Goal: Task Accomplishment & Management: Use online tool/utility

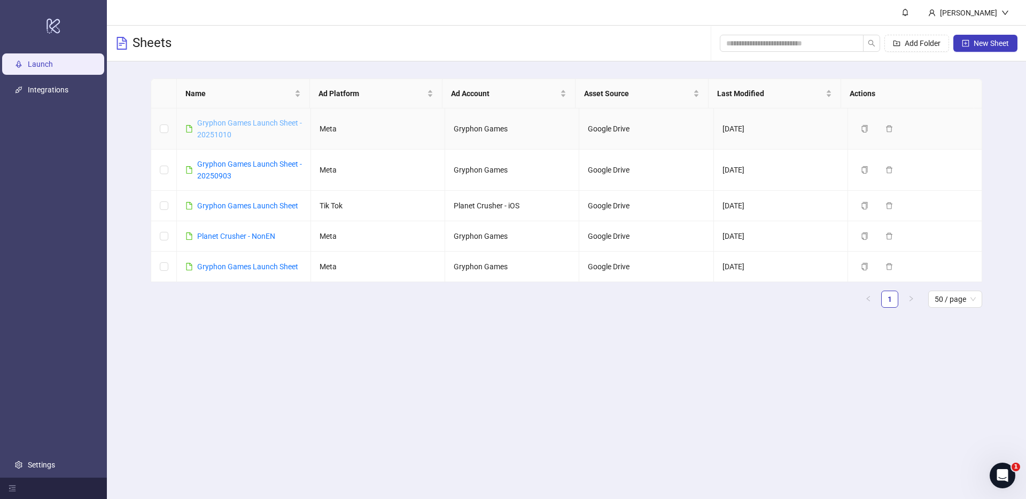
click at [247, 121] on link "Gryphon Games Launch Sheet - 20251010" at bounding box center [249, 129] width 105 height 20
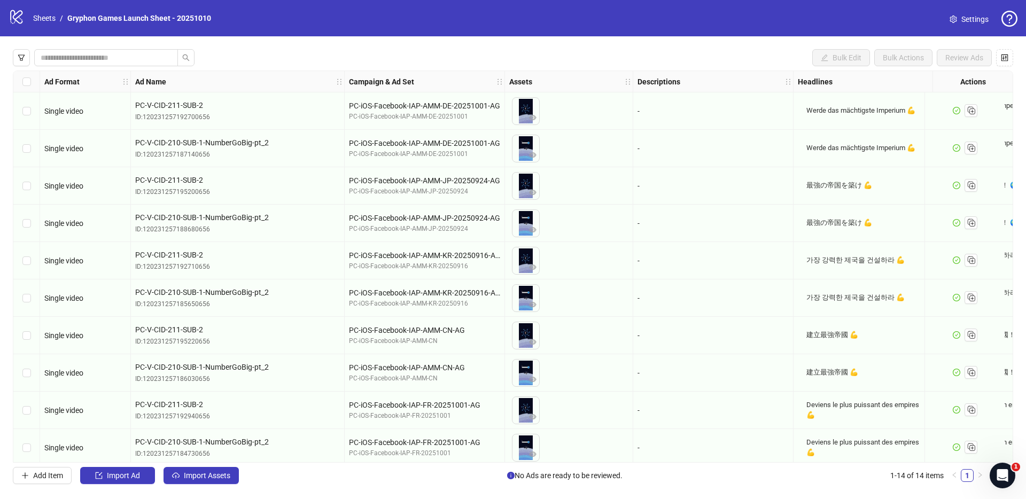
scroll to position [158, 0]
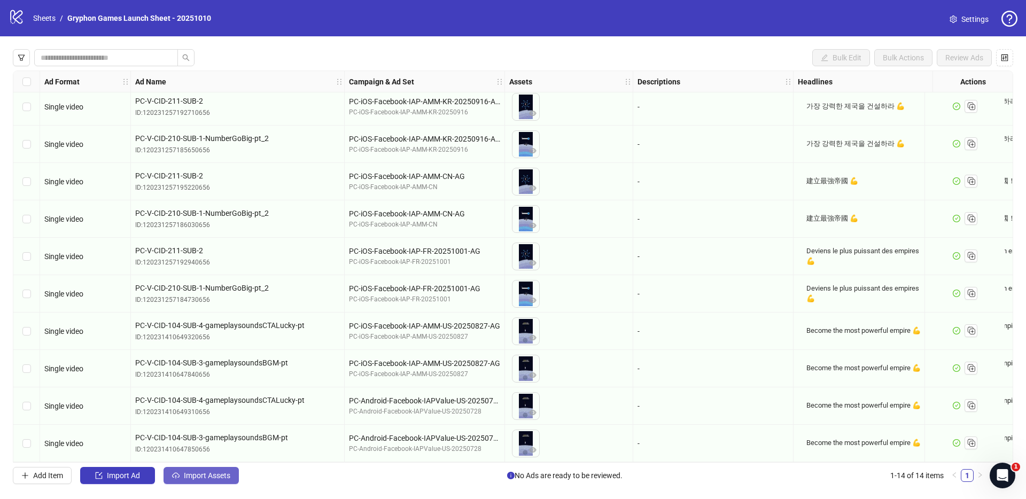
click at [221, 474] on span "Import Assets" at bounding box center [207, 475] width 46 height 9
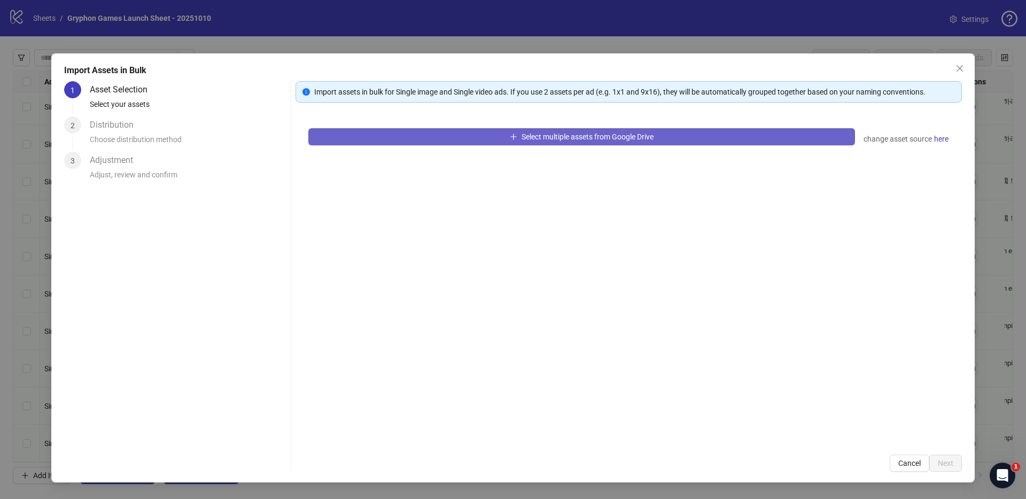
click at [562, 134] on span "Select multiple assets from Google Drive" at bounding box center [587, 136] width 132 height 9
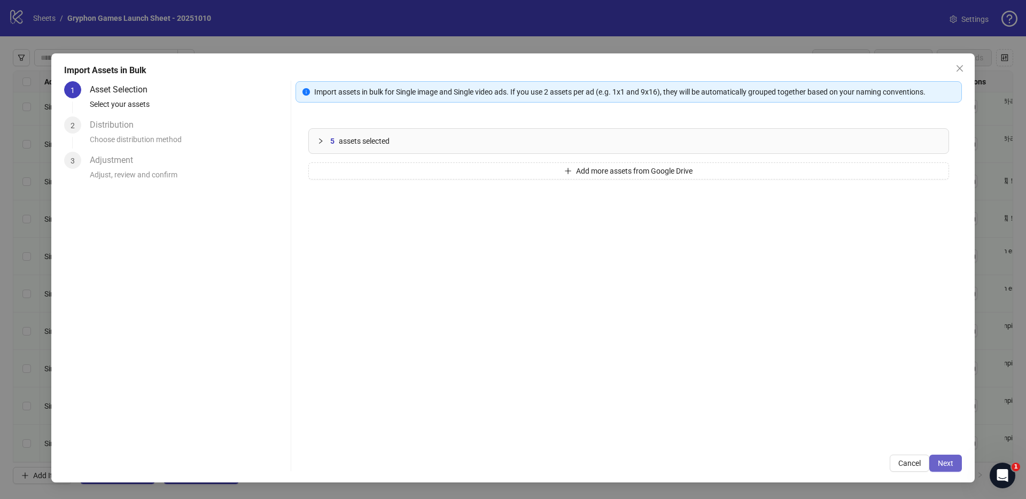
click at [952, 467] on button "Next" at bounding box center [945, 463] width 33 height 17
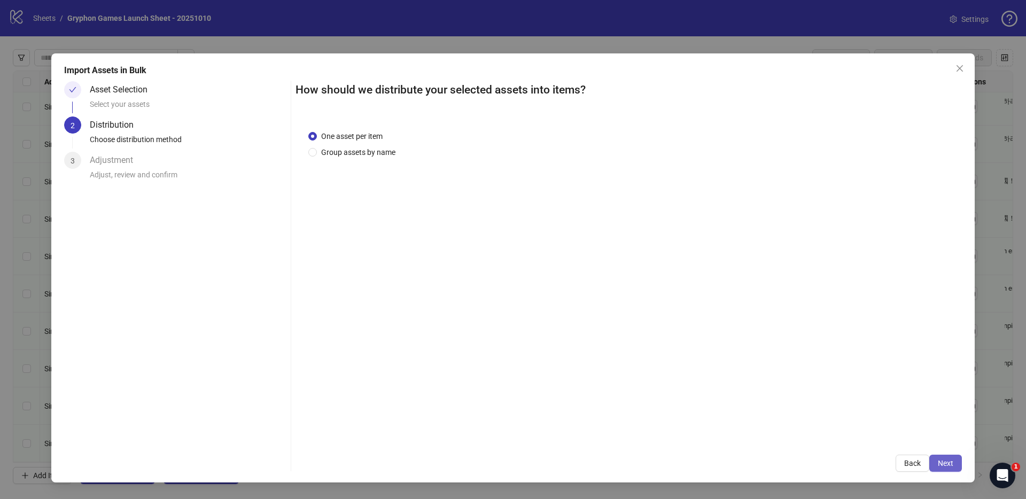
click at [945, 460] on span "Next" at bounding box center [944, 463] width 15 height 9
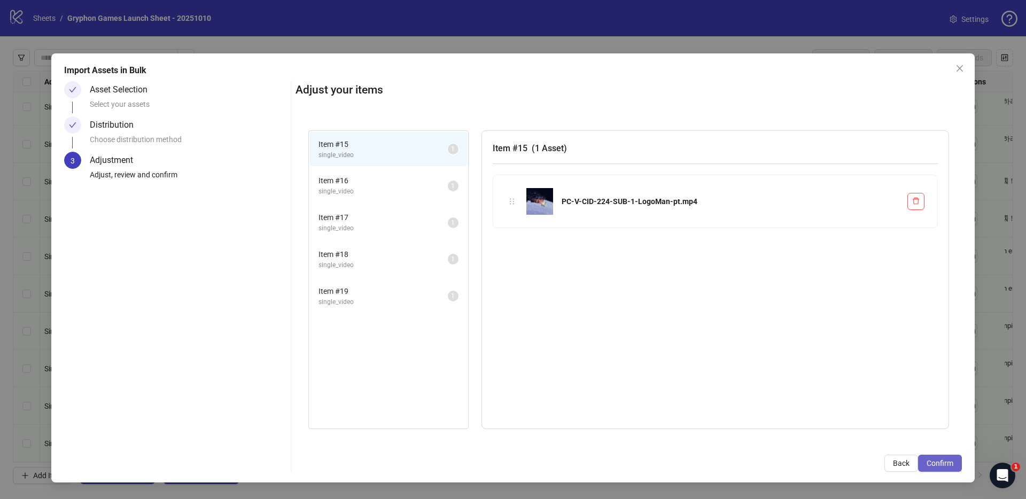
click at [945, 467] on button "Confirm" at bounding box center [940, 463] width 44 height 17
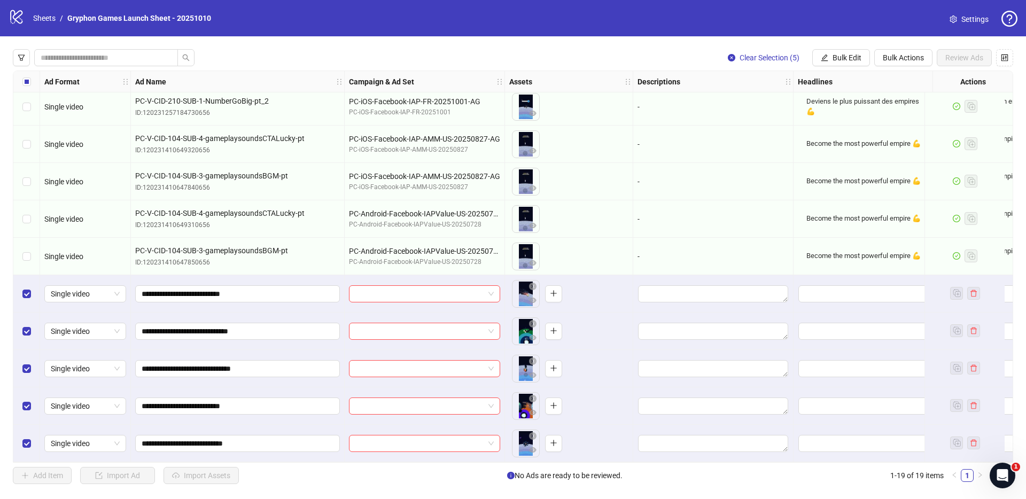
scroll to position [345, 0]
click at [850, 69] on div "Clear Selection (5) Bulk Edit Bulk Actions Review Ads Ad Format Ad Name Campaig…" at bounding box center [513, 266] width 1026 height 460
drag, startPoint x: 851, startPoint y: 60, endPoint x: 846, endPoint y: 73, distance: 13.6
click at [851, 60] on span "Bulk Edit" at bounding box center [846, 57] width 29 height 9
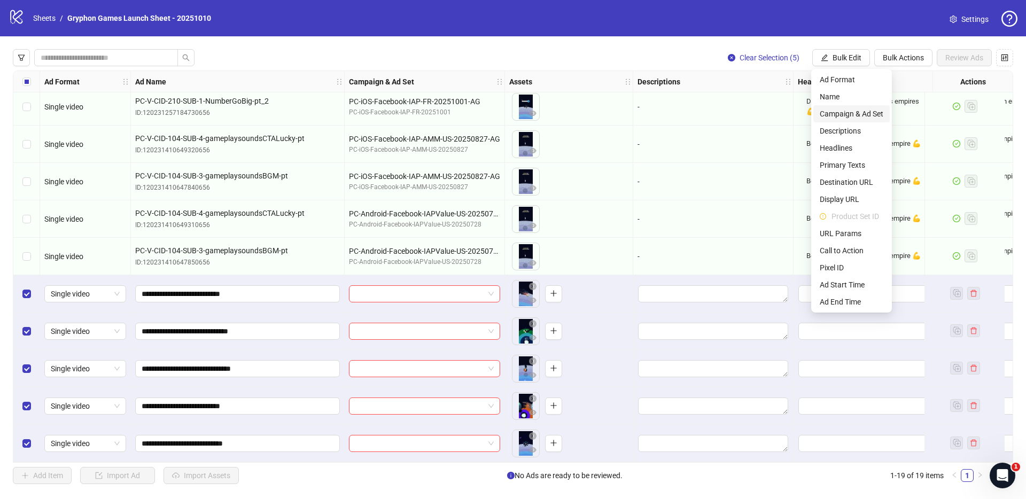
click at [847, 115] on span "Campaign & Ad Set" at bounding box center [851, 114] width 64 height 12
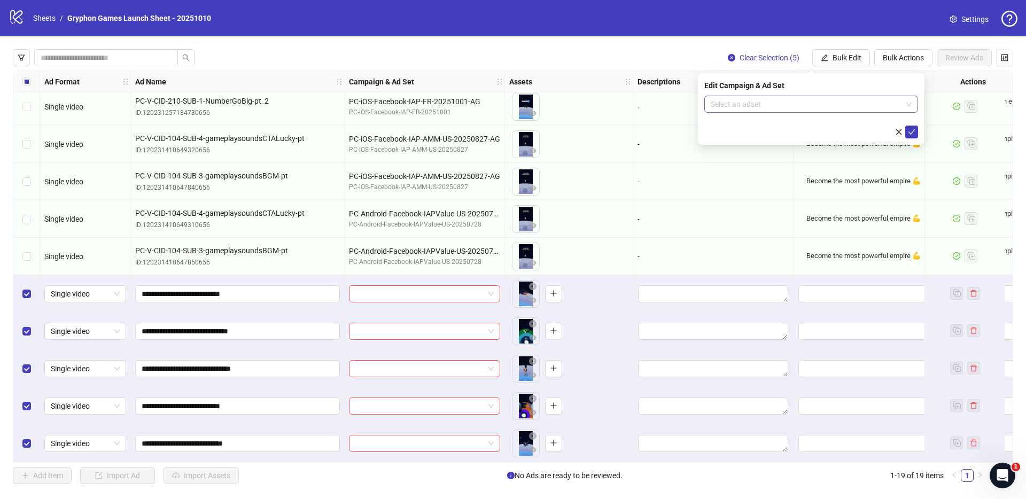
click at [784, 104] on input "search" at bounding box center [805, 104] width 191 height 16
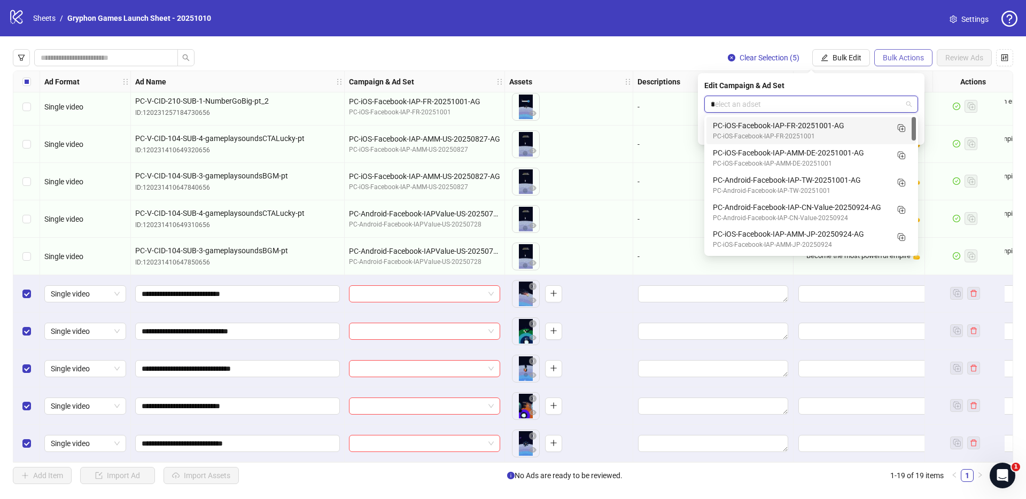
type input "**"
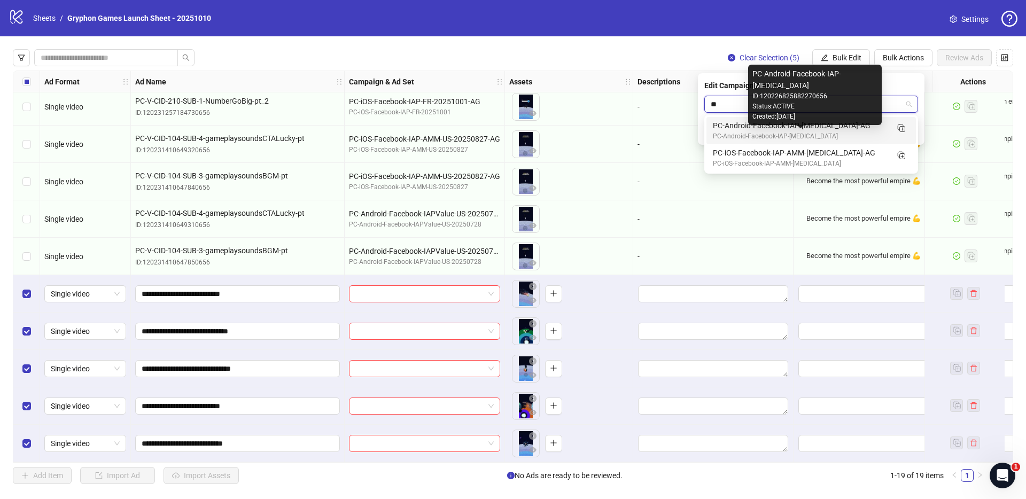
click at [803, 131] on div "PC-Android-Facebook-IAP-[MEDICAL_DATA]" at bounding box center [800, 136] width 175 height 10
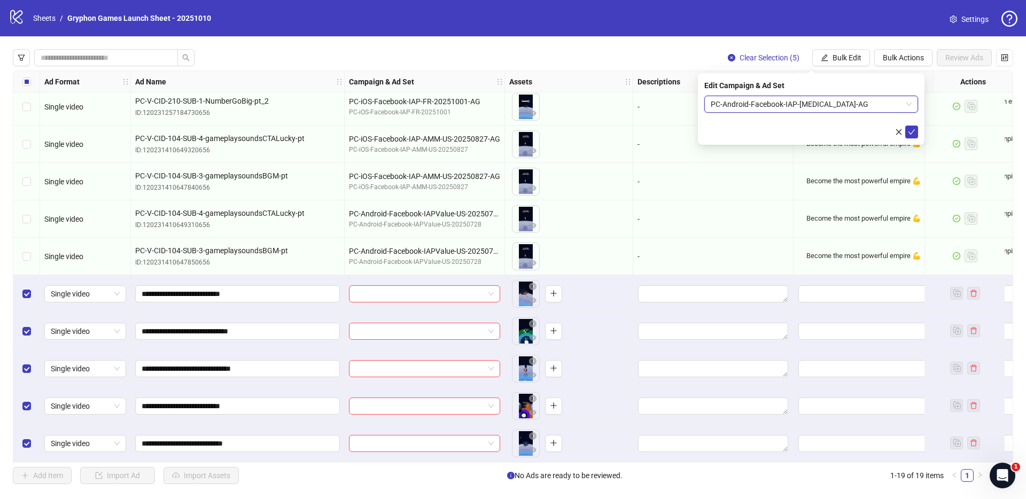
click at [906, 126] on button "submit" at bounding box center [911, 132] width 13 height 13
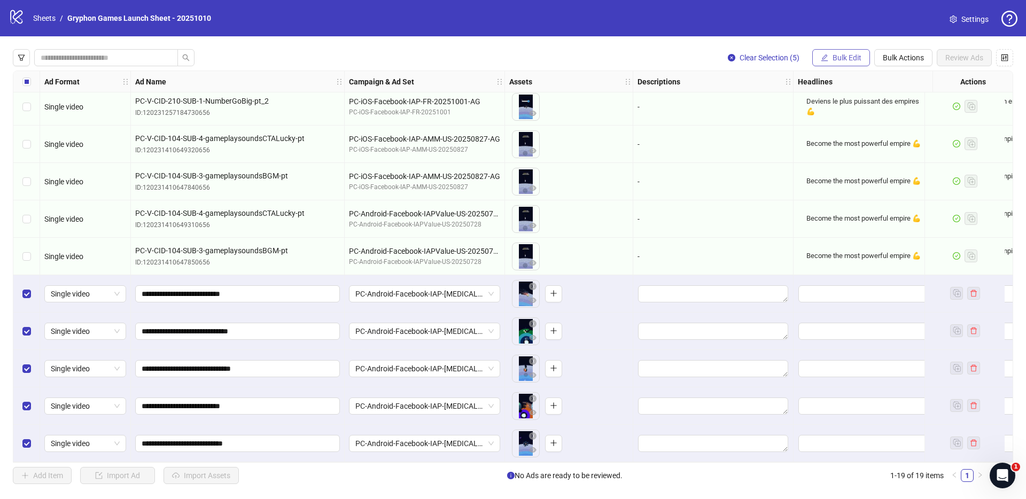
click at [831, 64] on button "Bulk Edit" at bounding box center [841, 57] width 58 height 17
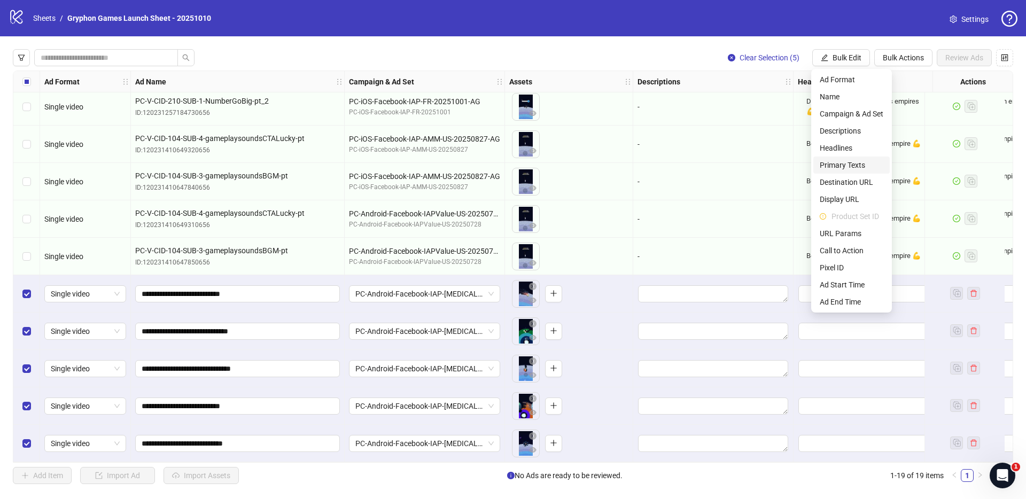
click at [842, 166] on span "Primary Texts" at bounding box center [851, 165] width 64 height 12
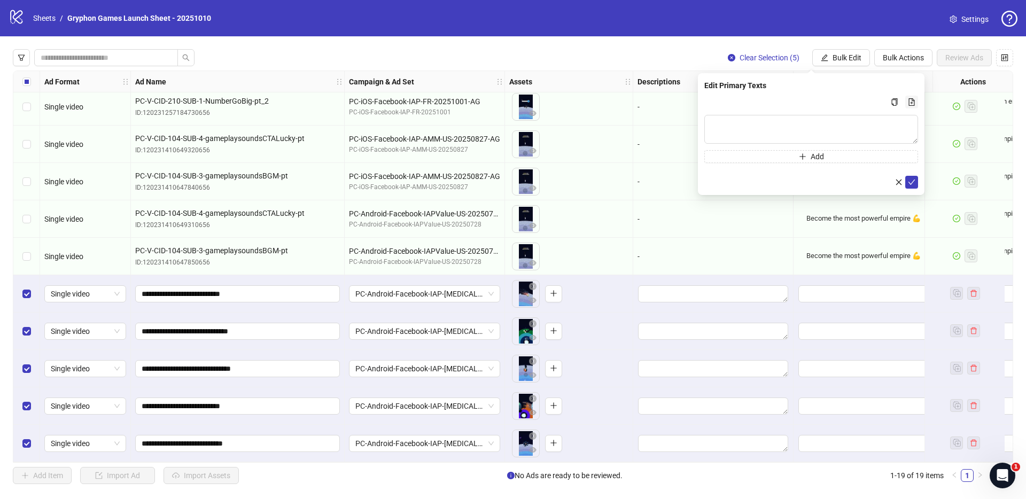
click at [913, 103] on icon "file-add" at bounding box center [911, 101] width 7 height 7
type textarea "**********"
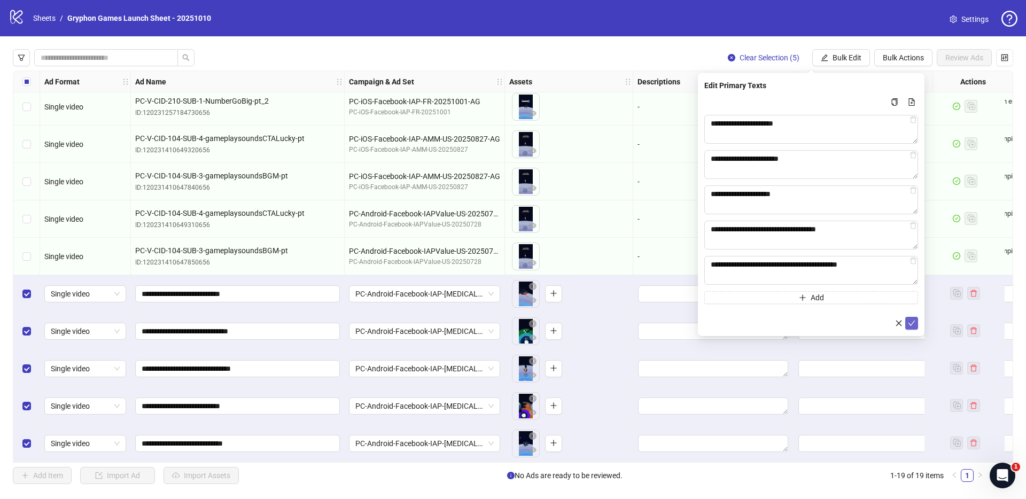
click at [908, 320] on icon "check" at bounding box center [911, 322] width 7 height 7
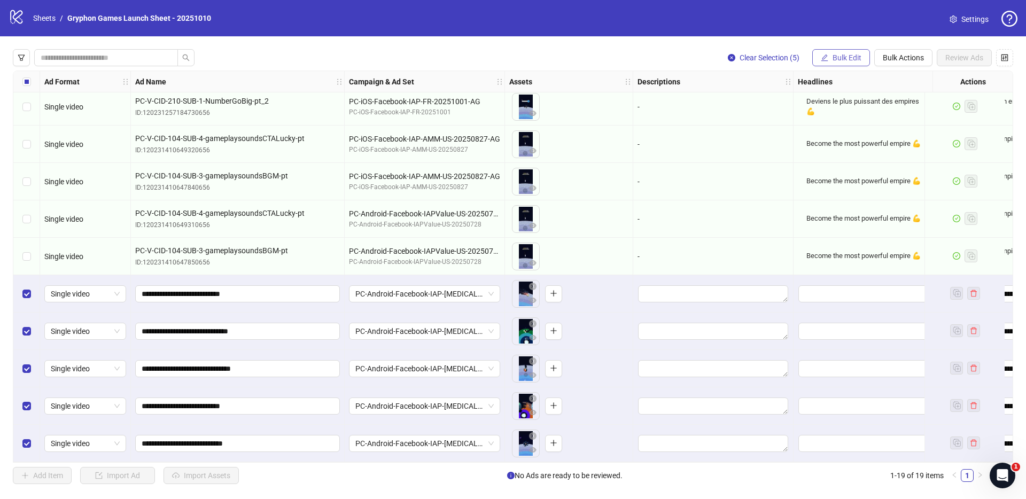
click at [843, 55] on span "Bulk Edit" at bounding box center [846, 57] width 29 height 9
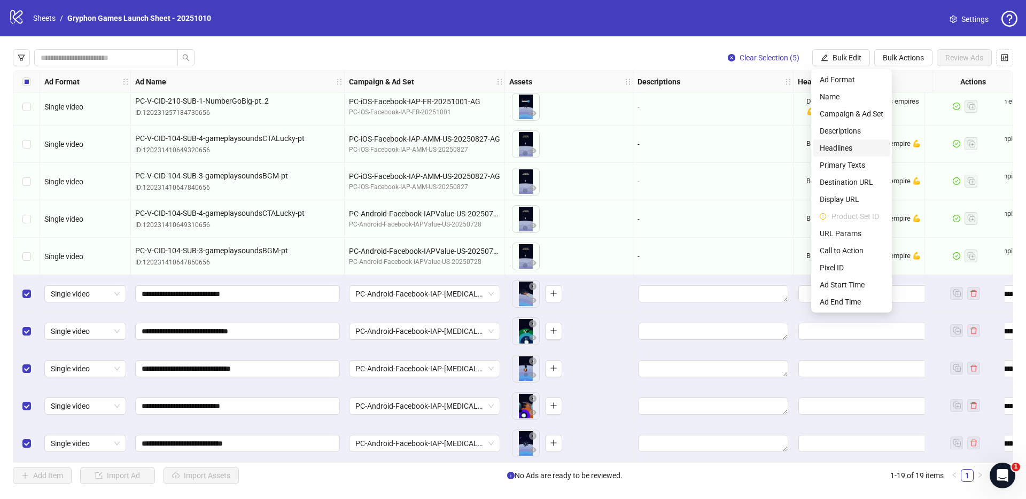
click at [848, 146] on span "Headlines" at bounding box center [851, 148] width 64 height 12
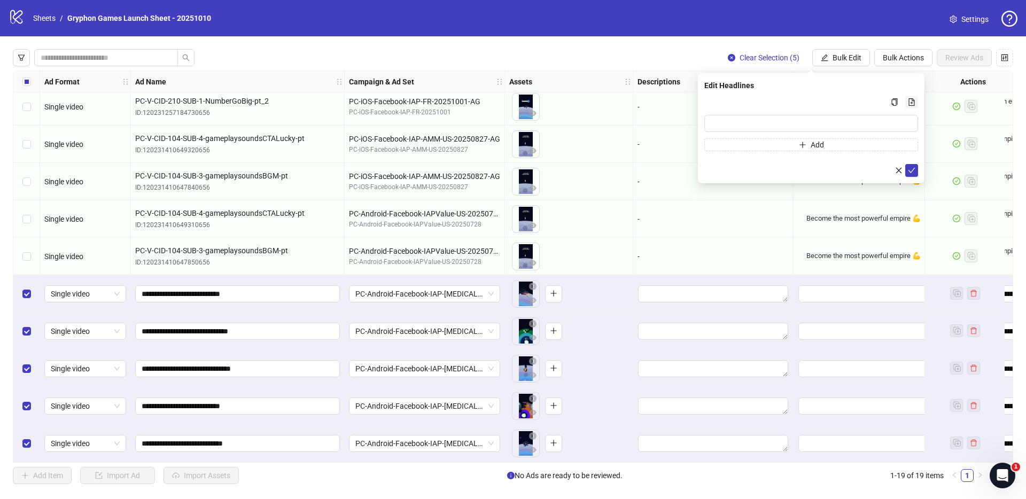
click at [908, 96] on button "Multi-input container - paste or copy values" at bounding box center [911, 102] width 13 height 13
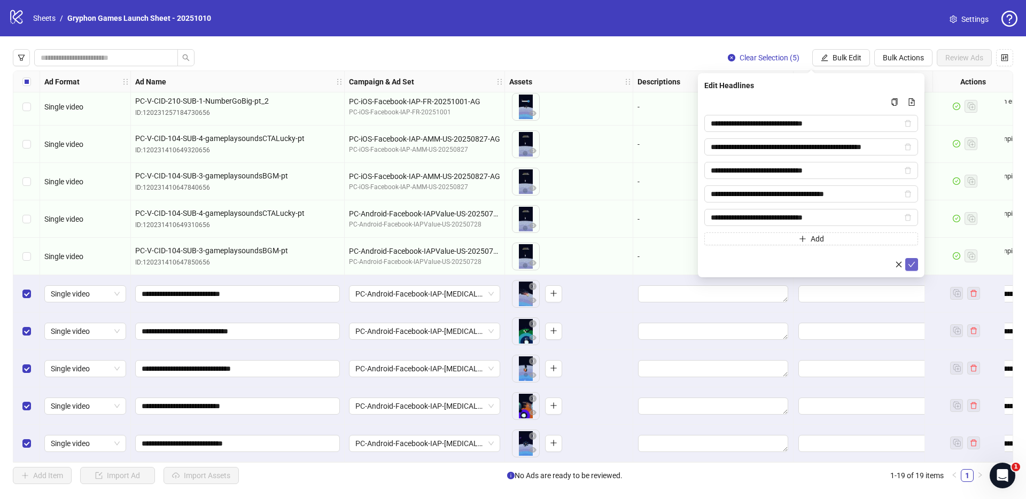
click at [907, 263] on button "submit" at bounding box center [911, 264] width 13 height 13
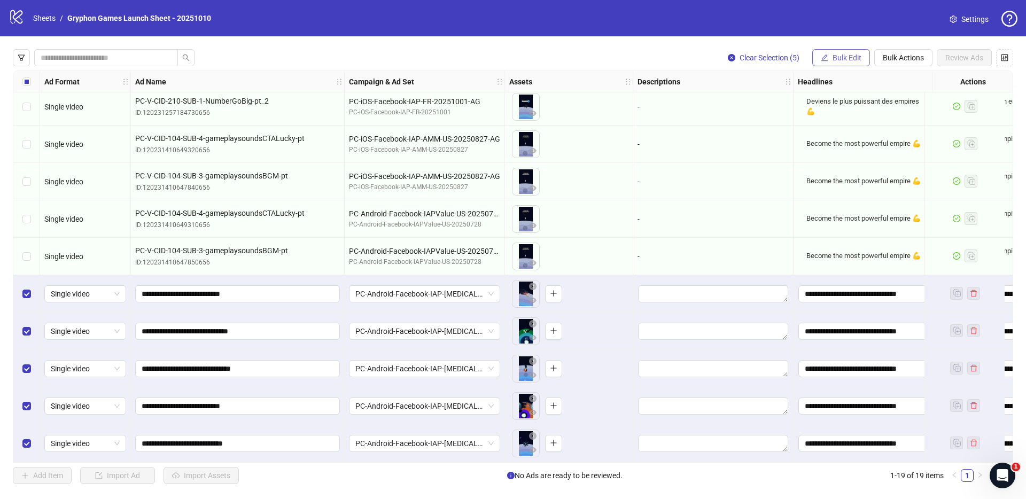
drag, startPoint x: 842, startPoint y: 59, endPoint x: 848, endPoint y: 61, distance: 5.6
click at [844, 58] on span "Bulk Edit" at bounding box center [846, 57] width 29 height 9
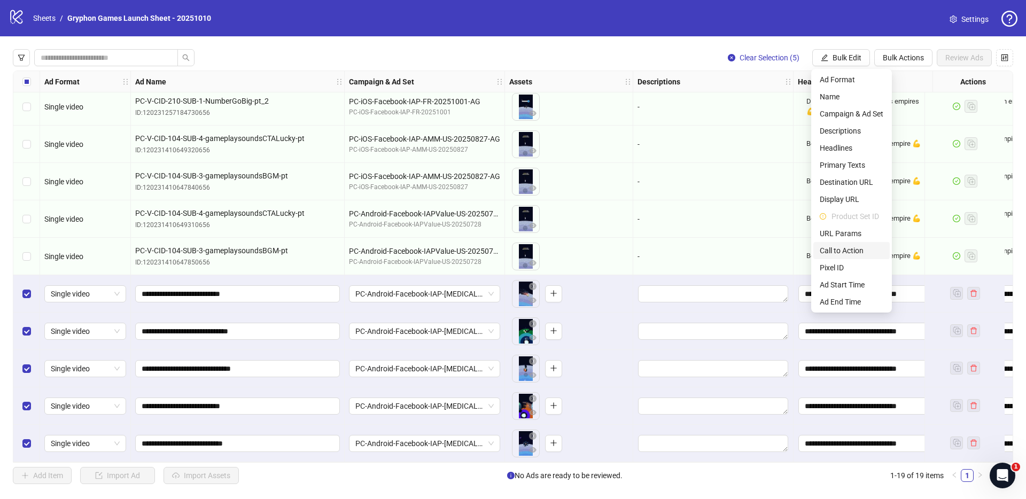
drag, startPoint x: 855, startPoint y: 246, endPoint x: 914, endPoint y: 274, distance: 65.7
click at [855, 246] on span "Call to Action" at bounding box center [851, 251] width 64 height 12
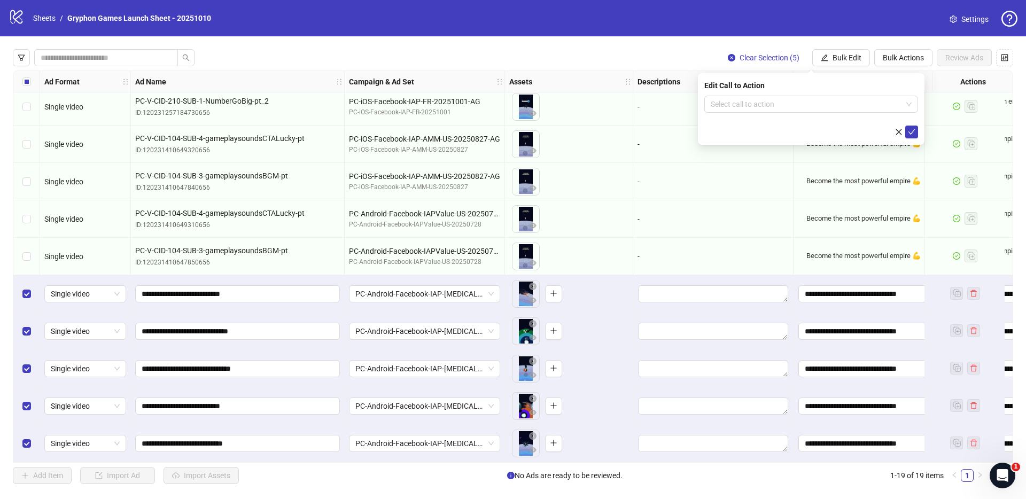
click at [875, 92] on div "Edit Call to Action Select call to action" at bounding box center [811, 109] width 226 height 72
click at [866, 101] on input "search" at bounding box center [805, 104] width 191 height 16
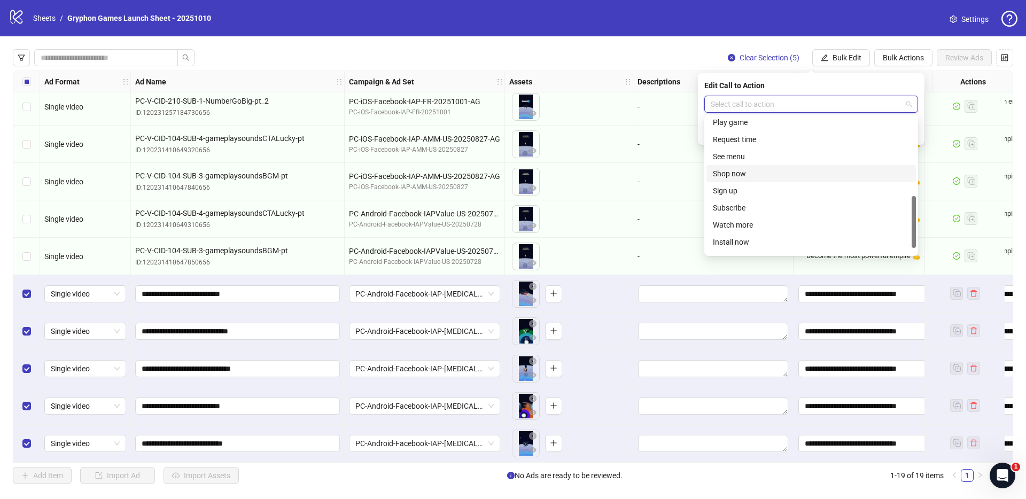
scroll to position [142, 0]
click at [762, 189] on div "Play game" at bounding box center [811, 189] width 197 height 12
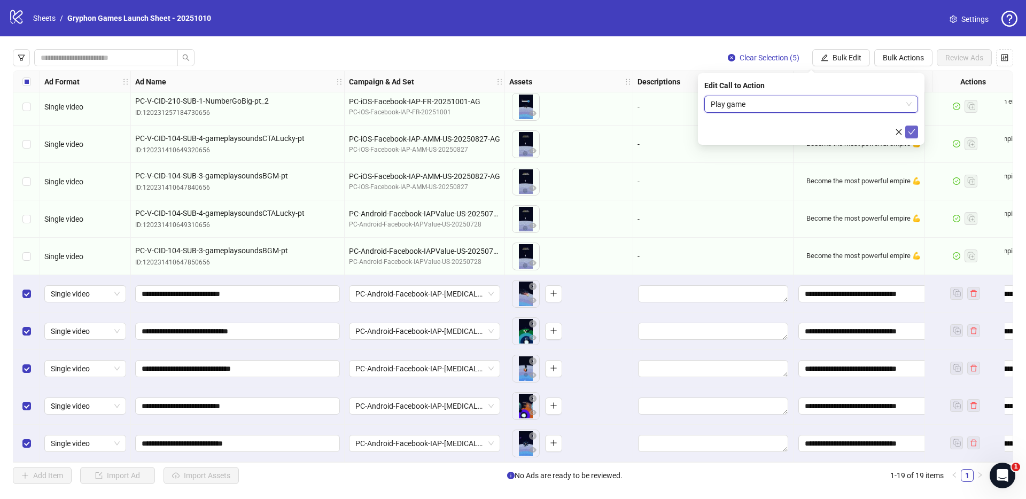
click at [909, 130] on icon "check" at bounding box center [911, 131] width 7 height 7
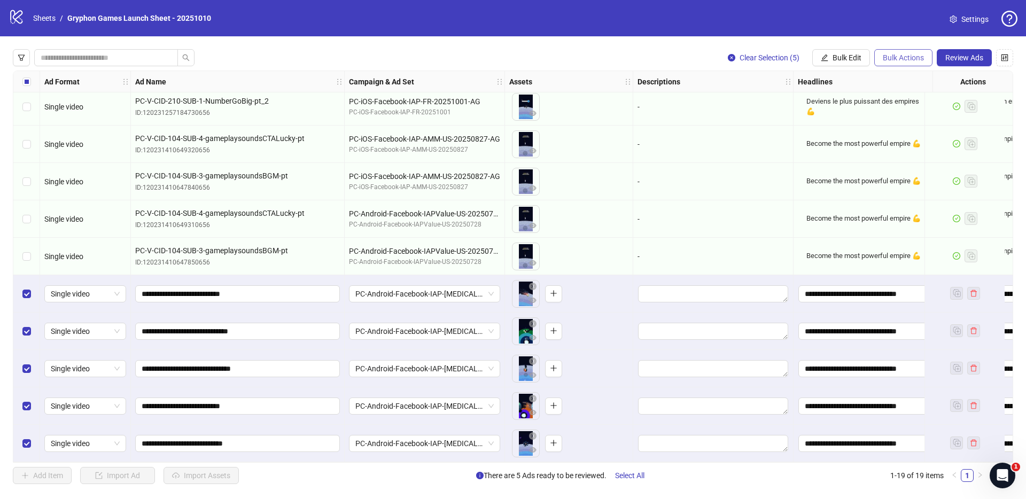
click at [895, 57] on span "Bulk Actions" at bounding box center [902, 57] width 41 height 9
click at [913, 117] on span "Duplicate with assets" at bounding box center [917, 114] width 73 height 12
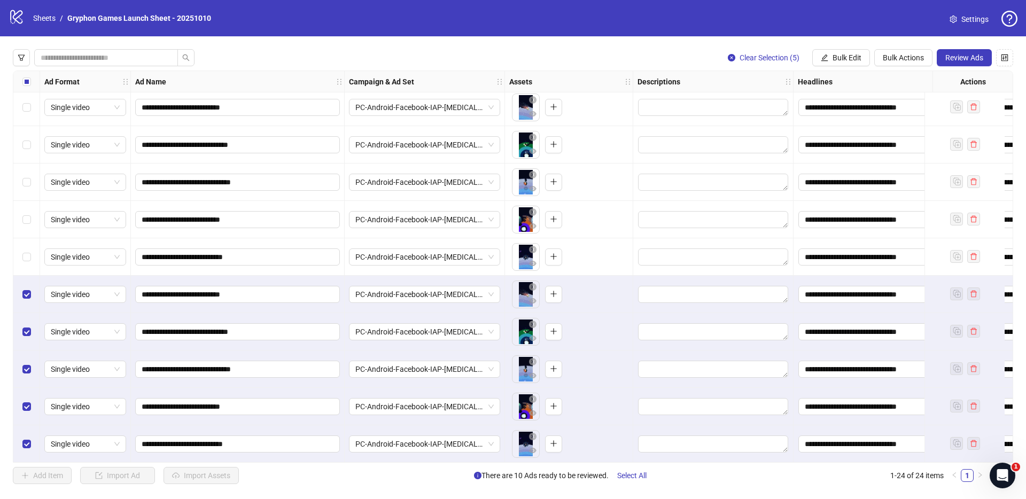
scroll to position [532, 0]
click at [844, 59] on span "Bulk Edit" at bounding box center [846, 57] width 29 height 9
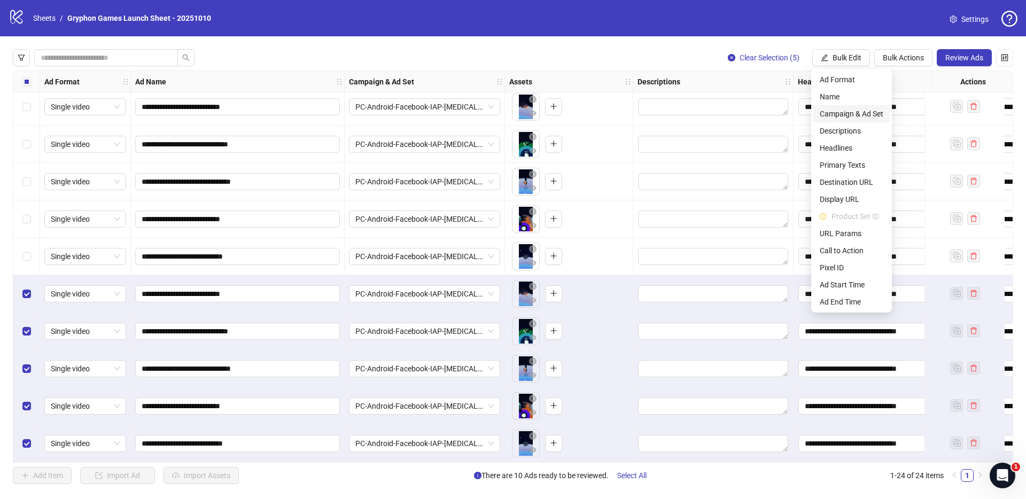
click at [868, 116] on span "Campaign & Ad Set" at bounding box center [851, 114] width 64 height 12
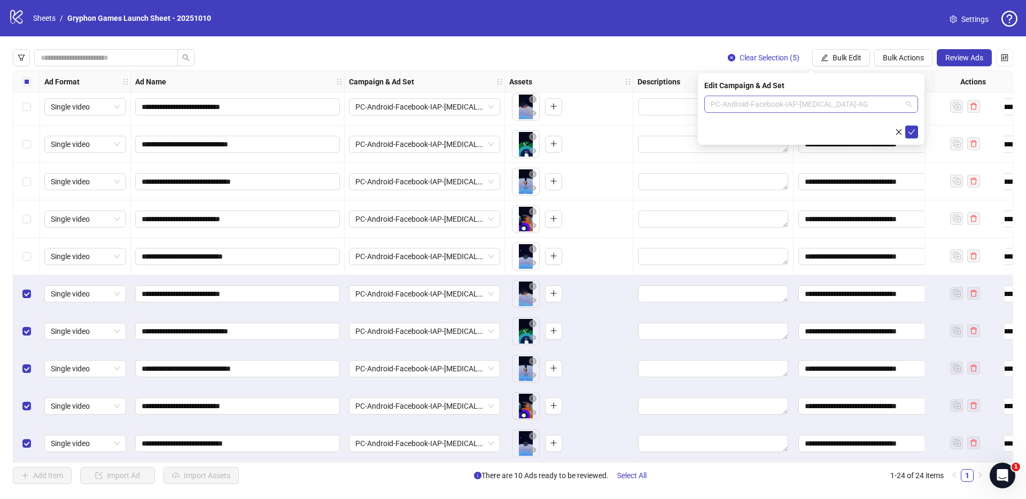
click at [763, 105] on span "PC-Android-Facebook-IAP-[MEDICAL_DATA]-AG" at bounding box center [810, 104] width 201 height 16
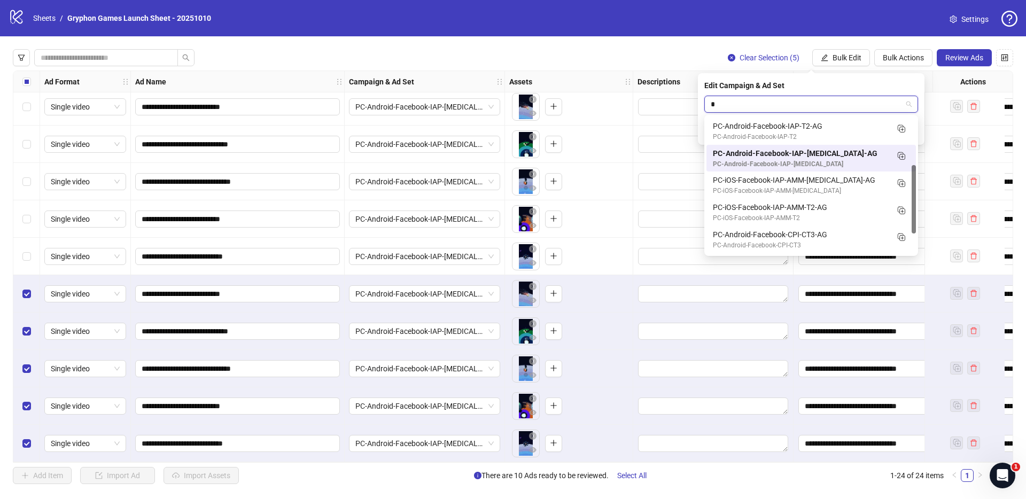
scroll to position [95, 0]
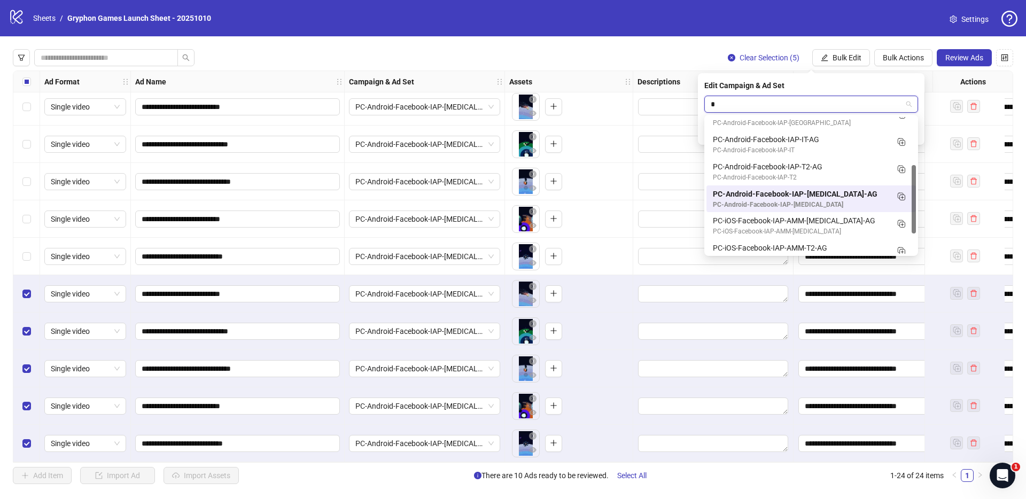
type input "**"
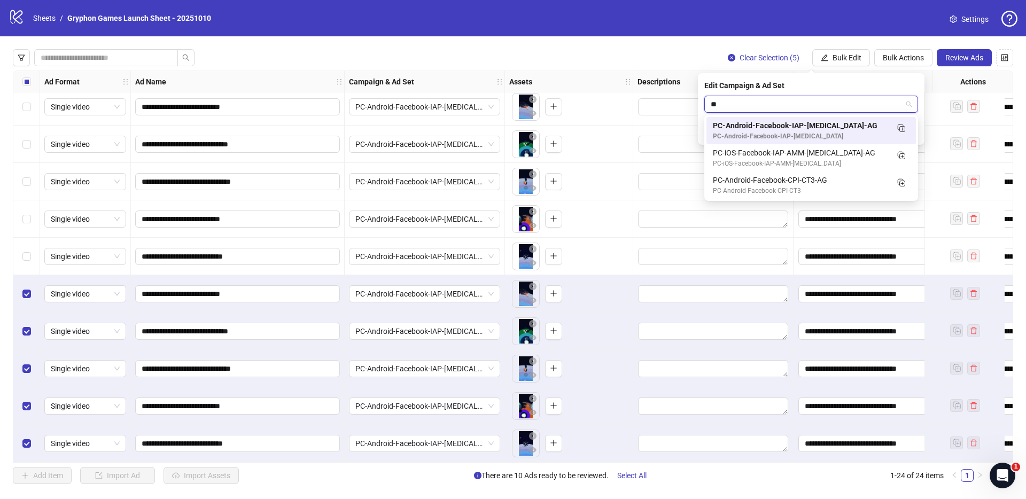
scroll to position [0, 0]
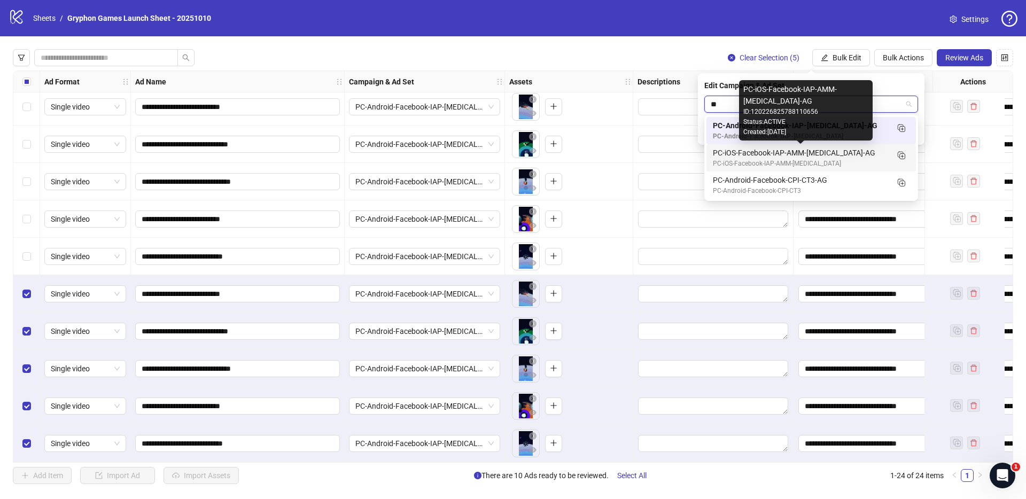
click at [857, 154] on div "PC-iOS-Facebook-IAP-AMM-[MEDICAL_DATA]-AG" at bounding box center [800, 153] width 175 height 12
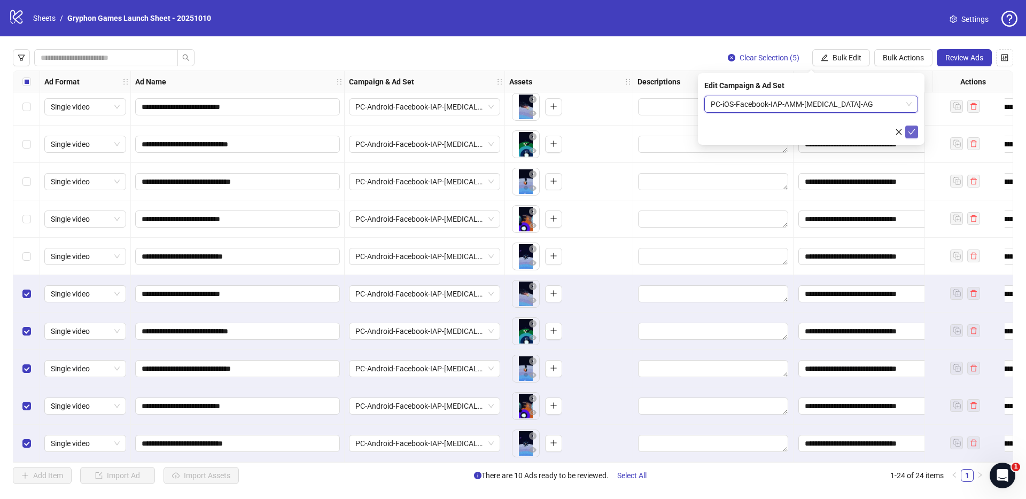
click at [912, 128] on icon "check" at bounding box center [911, 131] width 7 height 7
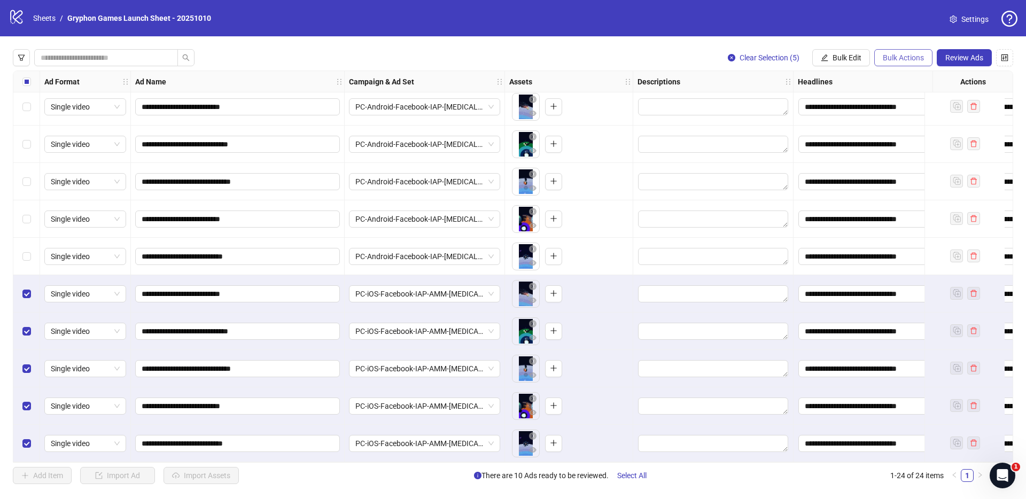
click at [894, 58] on span "Bulk Actions" at bounding box center [902, 57] width 41 height 9
click at [927, 110] on span "Duplicate with assets" at bounding box center [917, 114] width 73 height 12
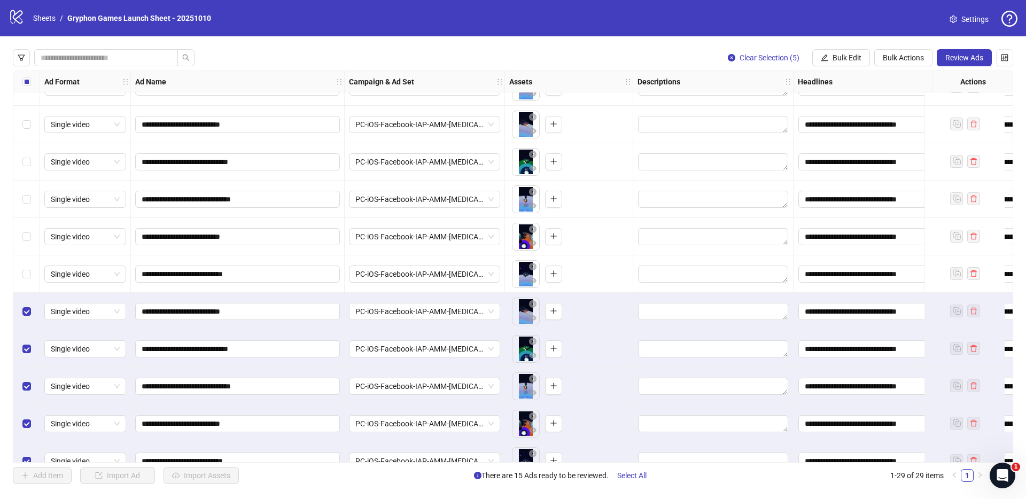
scroll to position [719, 0]
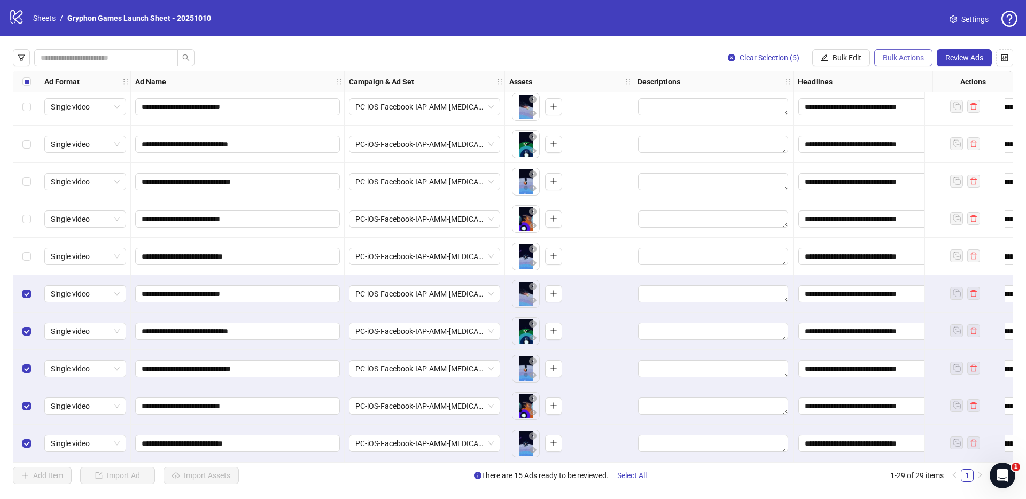
click at [892, 58] on span "Bulk Actions" at bounding box center [902, 57] width 41 height 9
click at [840, 50] on button "Bulk Edit" at bounding box center [841, 57] width 58 height 17
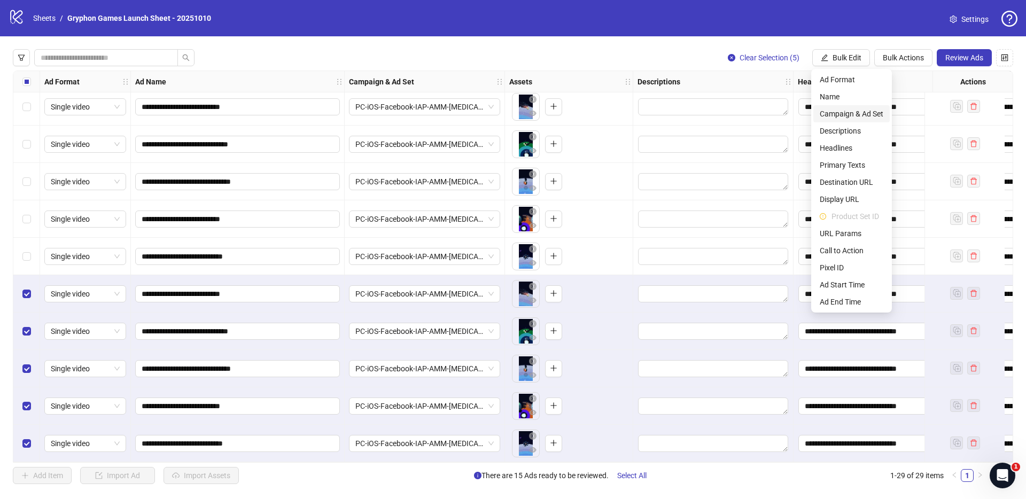
click at [868, 116] on span "Campaign & Ad Set" at bounding box center [851, 114] width 64 height 12
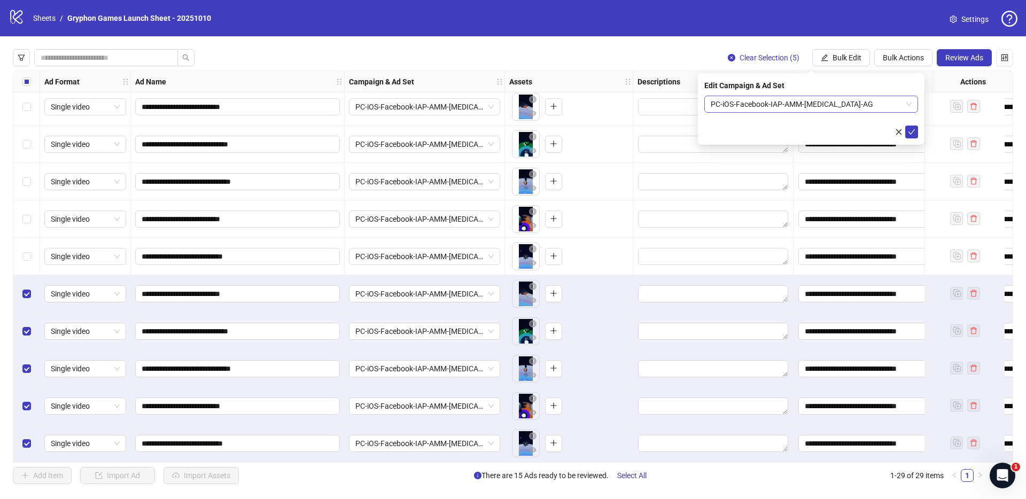
click at [803, 107] on span "PC-iOS-Facebook-IAP-AMM-[MEDICAL_DATA]-AG" at bounding box center [810, 104] width 201 height 16
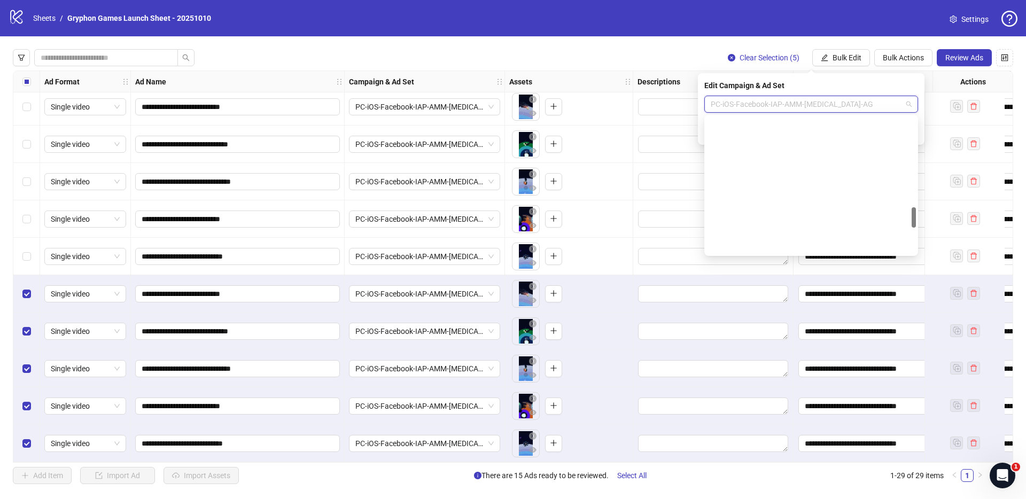
scroll to position [603, 0]
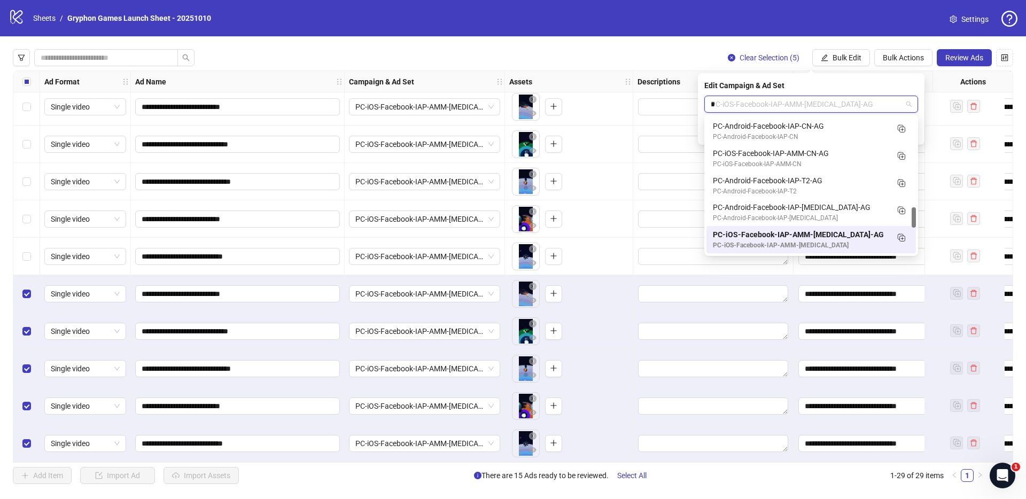
type input "**"
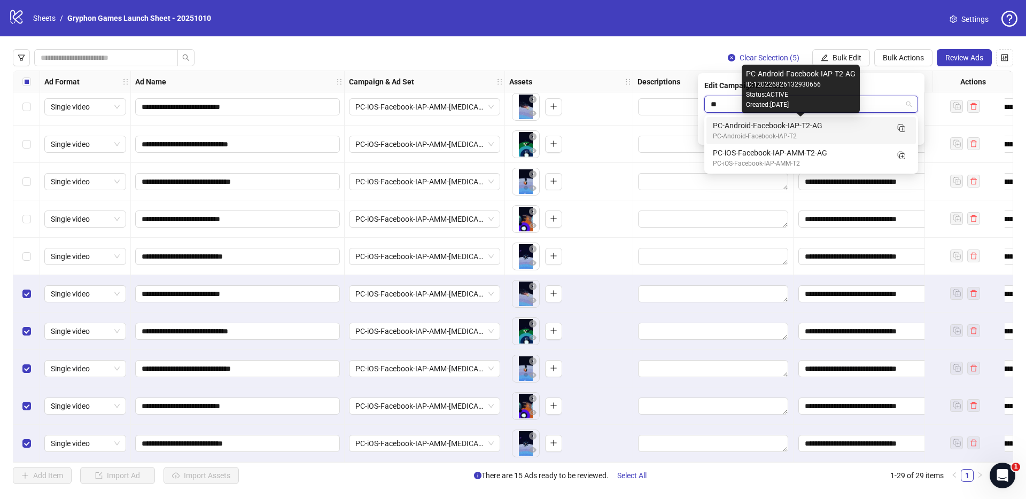
click at [823, 128] on div "PC-Android-Facebook-IAP-T2-AG" at bounding box center [800, 126] width 175 height 12
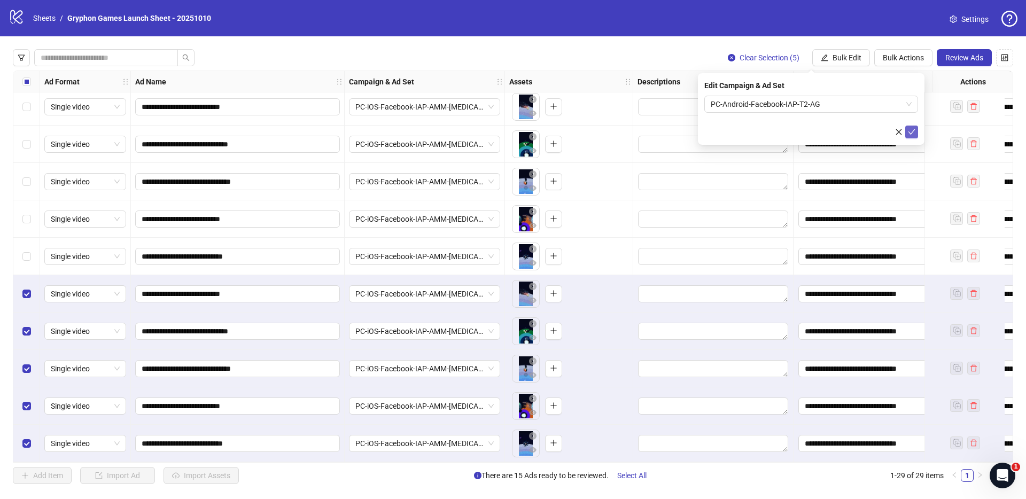
click at [910, 134] on icon "check" at bounding box center [911, 131] width 7 height 7
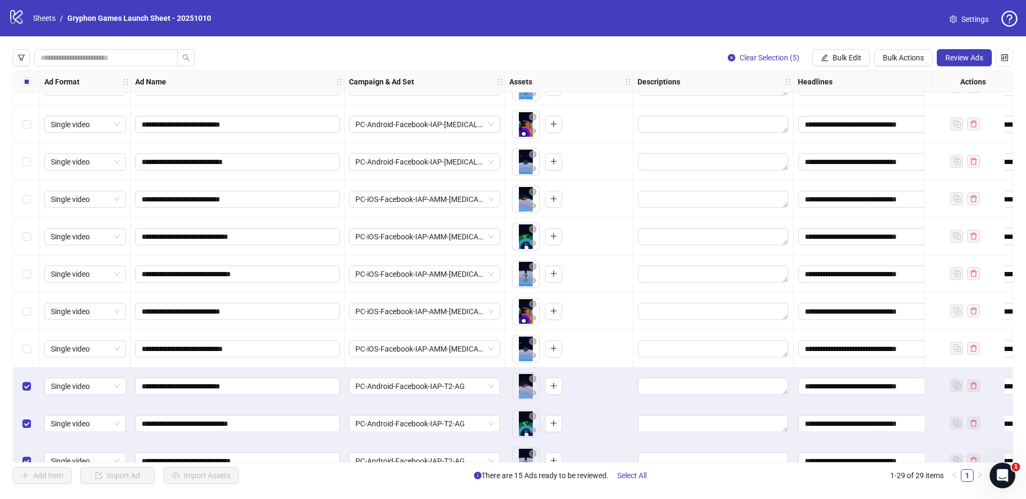
scroll to position [620, 0]
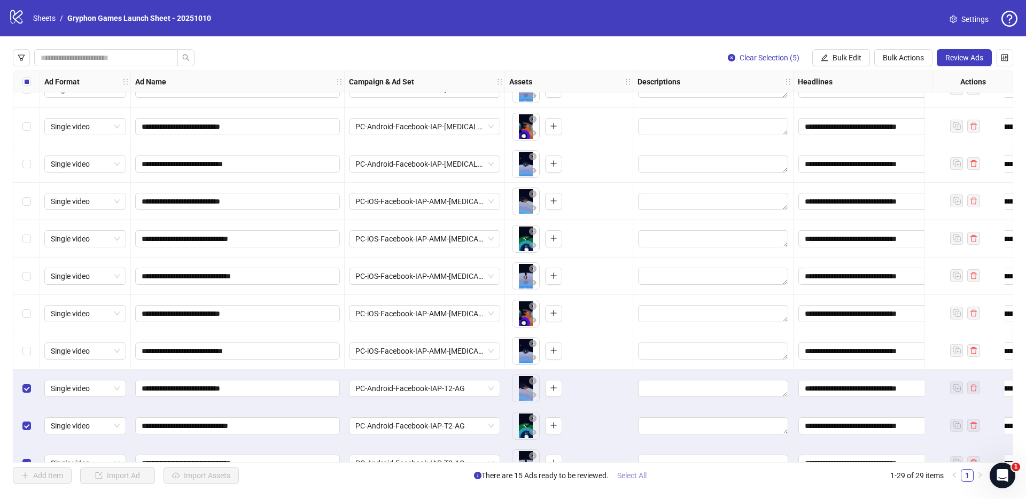
click at [636, 476] on span "Select All" at bounding box center [631, 475] width 29 height 9
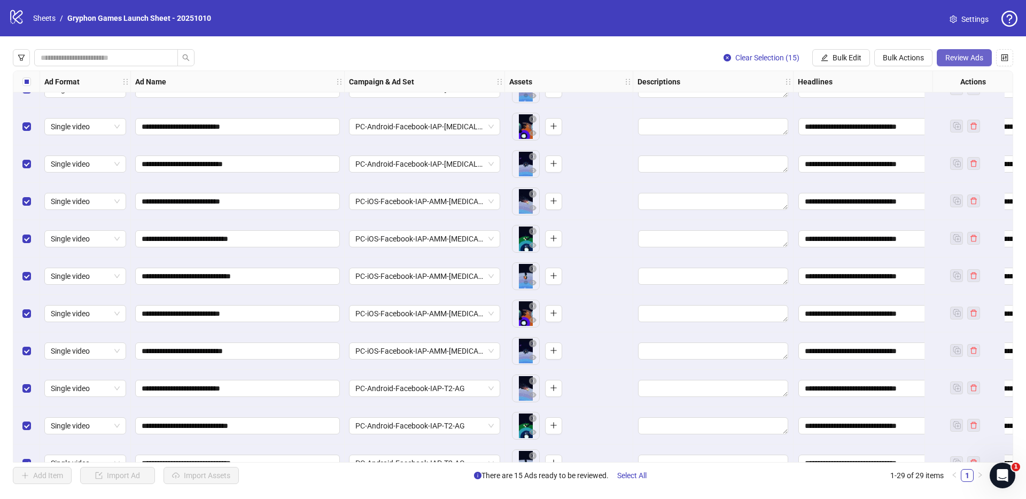
click at [964, 56] on span "Review Ads" at bounding box center [964, 57] width 38 height 9
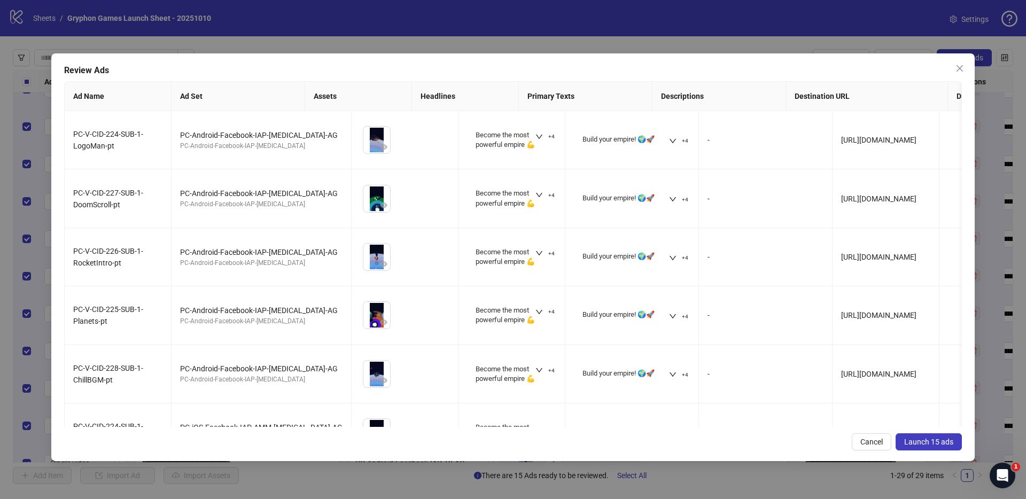
click at [926, 445] on button "Launch 15 ads" at bounding box center [928, 441] width 66 height 17
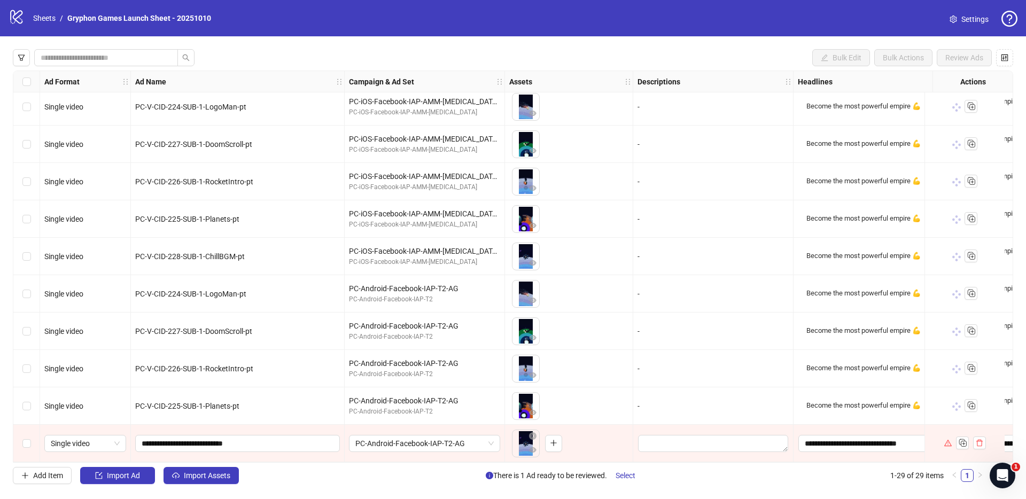
scroll to position [719, 0]
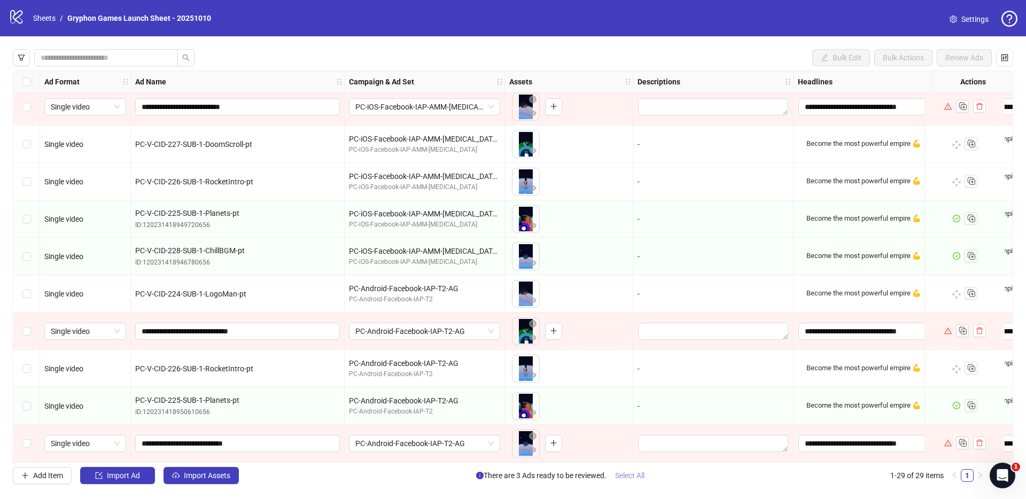
click at [643, 479] on span "Select All" at bounding box center [629, 475] width 29 height 9
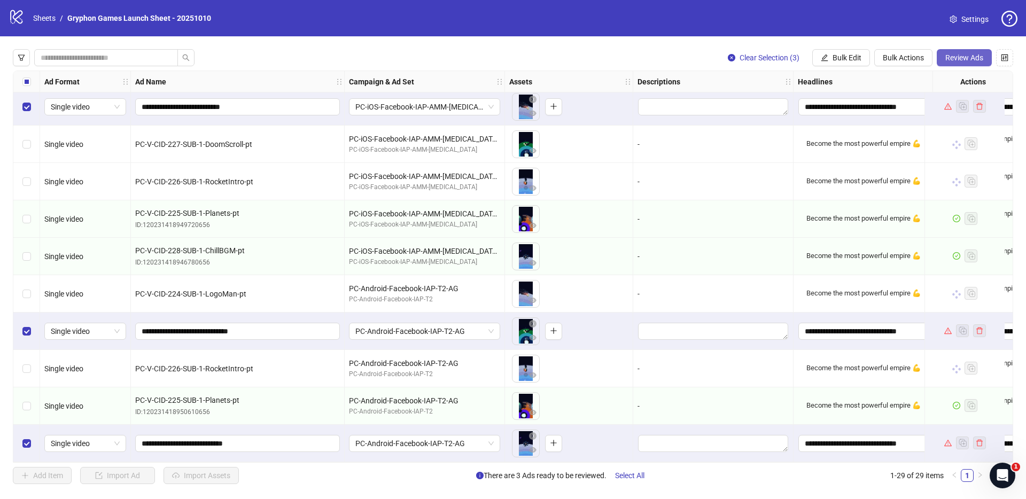
click at [968, 54] on span "Review Ads" at bounding box center [964, 57] width 38 height 9
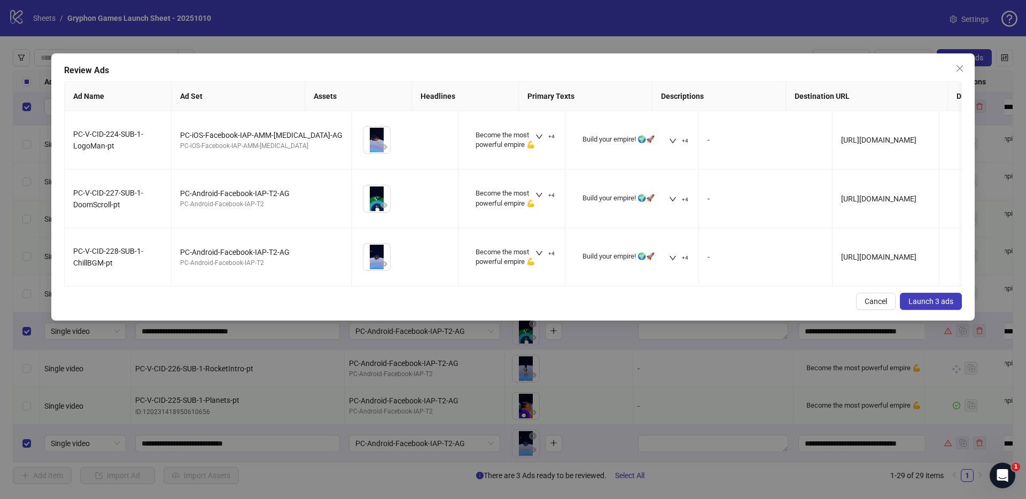
click at [932, 310] on button "Launch 3 ads" at bounding box center [931, 301] width 62 height 17
